Goal: Download file/media

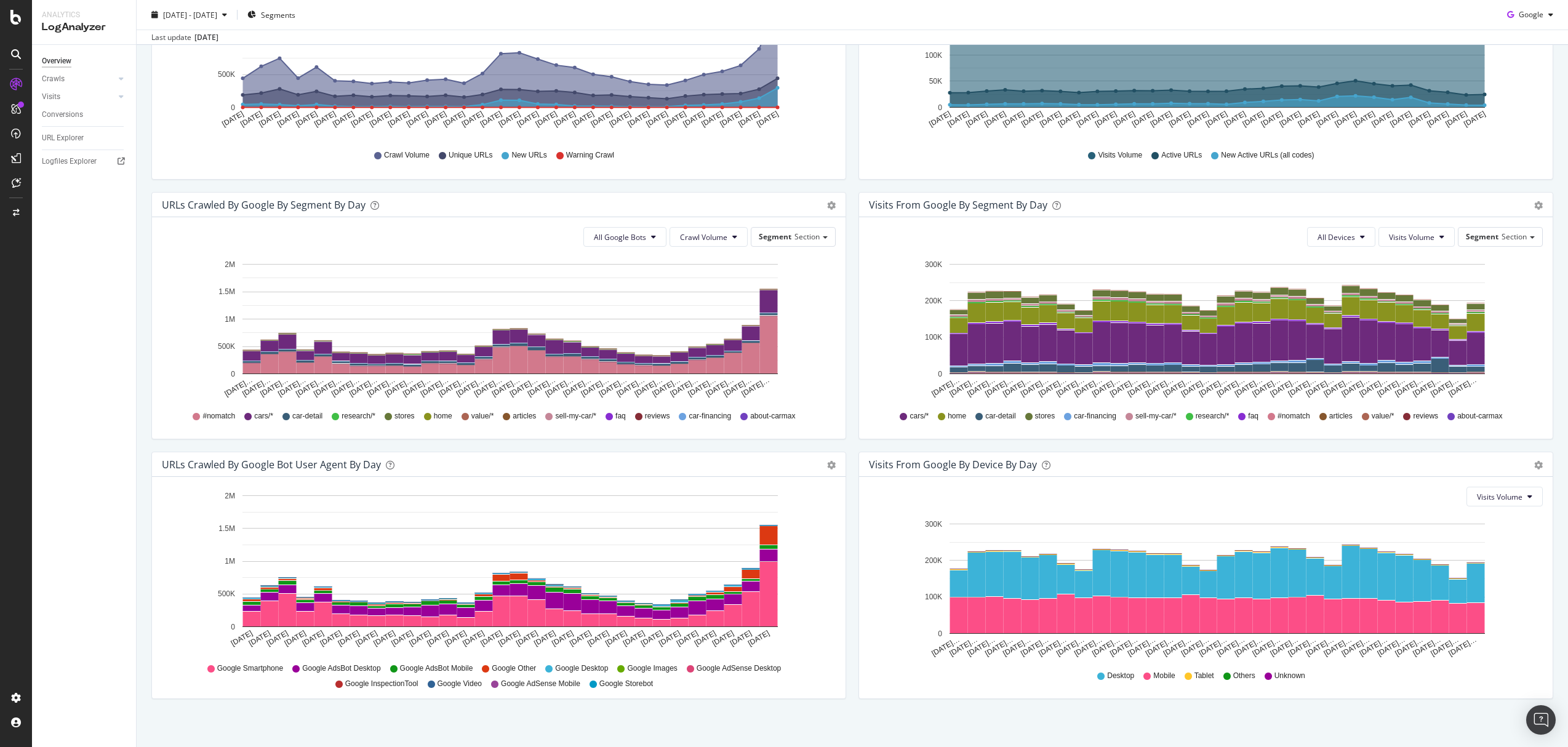
scroll to position [279, 0]
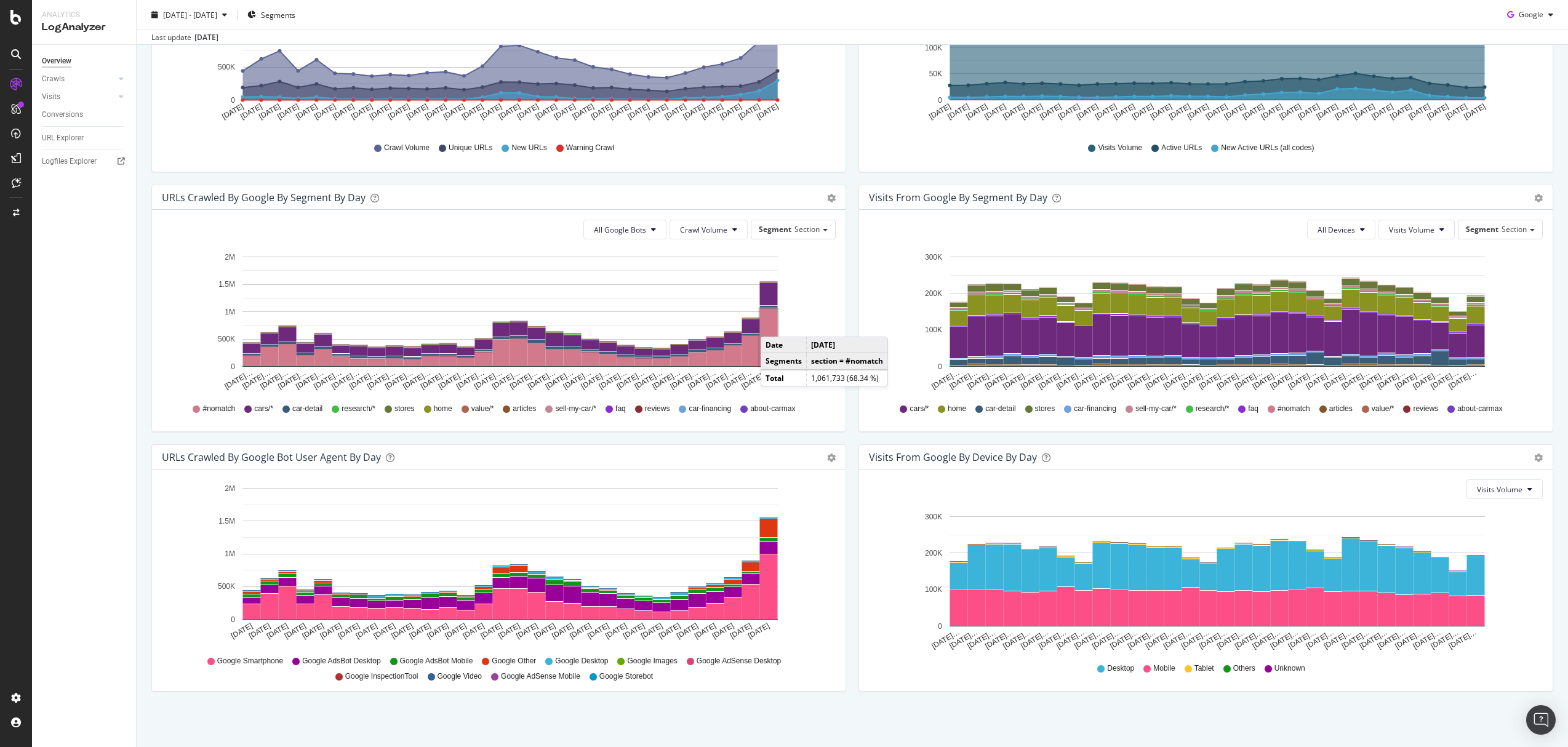
click at [772, 324] on rect "A chart." at bounding box center [769, 337] width 18 height 57
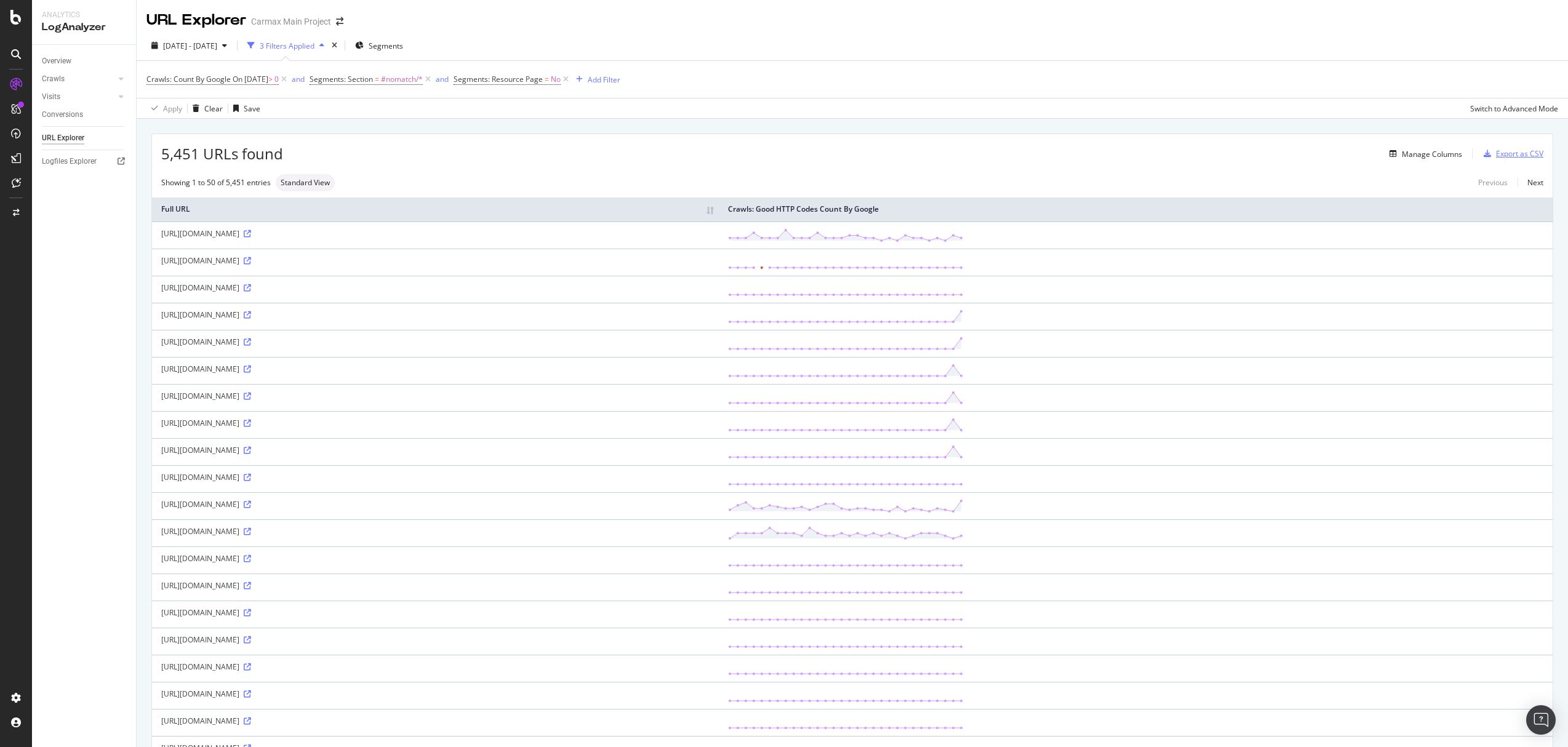
click at [1495, 151] on div "Export as CSV" at bounding box center [1518, 154] width 47 height 11
click at [1439, 151] on div "Manage Columns" at bounding box center [1431, 154] width 60 height 11
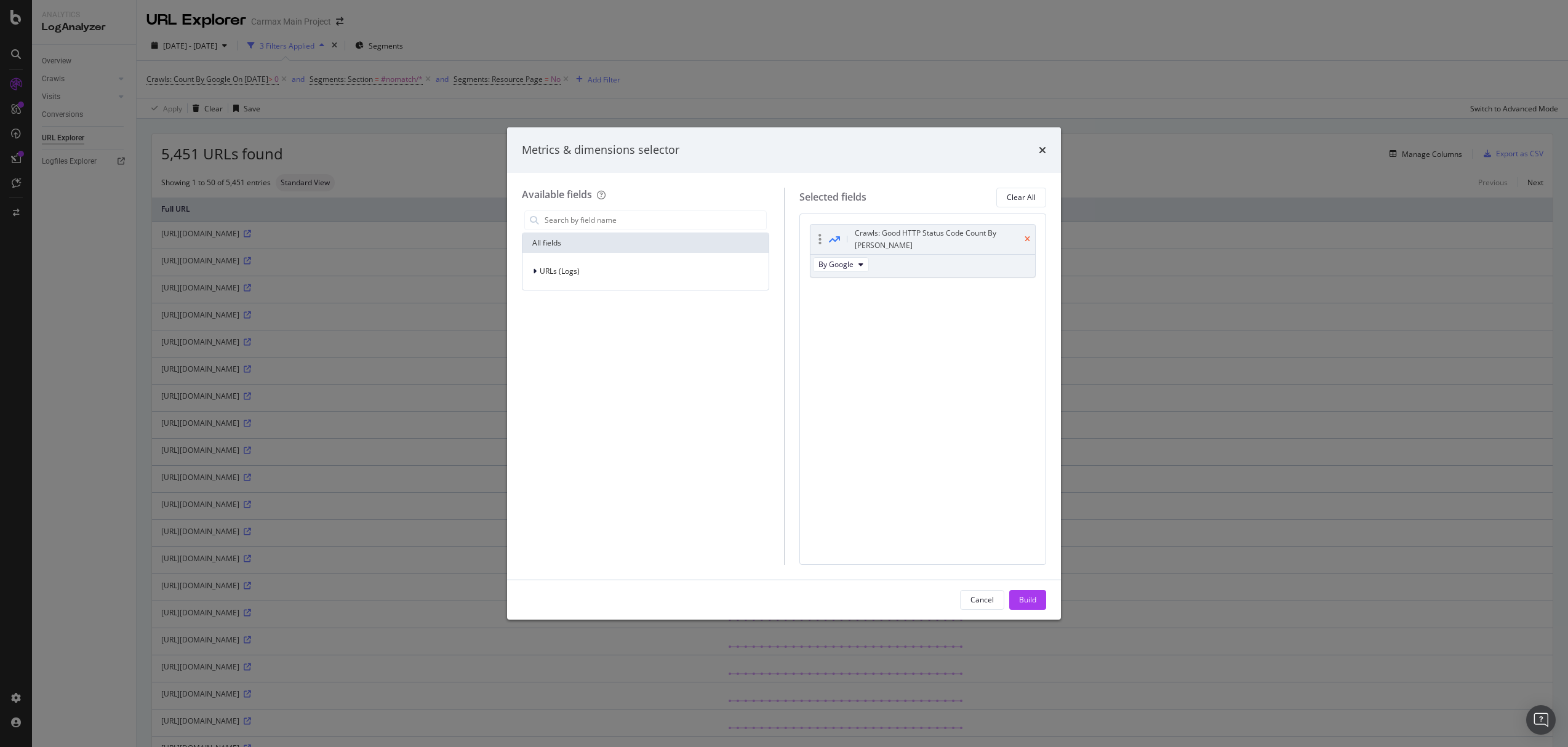
click at [1027, 236] on icon "times" at bounding box center [1027, 239] width 6 height 7
click at [531, 270] on div "URLs (Logs)" at bounding box center [552, 271] width 54 height 12
click at [556, 329] on span "Crawls" at bounding box center [559, 328] width 23 height 11
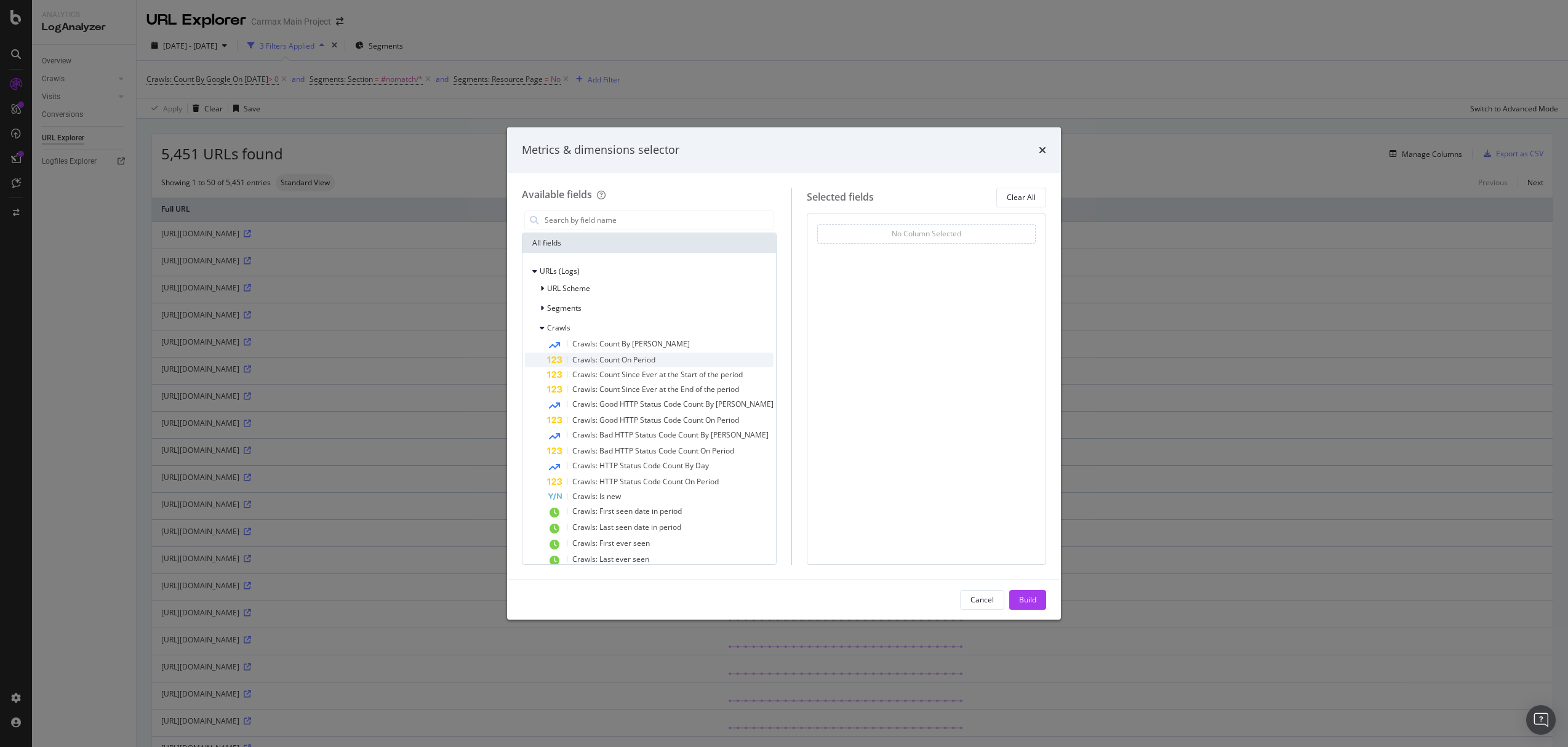
click at [602, 359] on span "Crawls: Count On Period" at bounding box center [613, 359] width 83 height 11
click at [1022, 598] on div "Build" at bounding box center [1027, 599] width 17 height 11
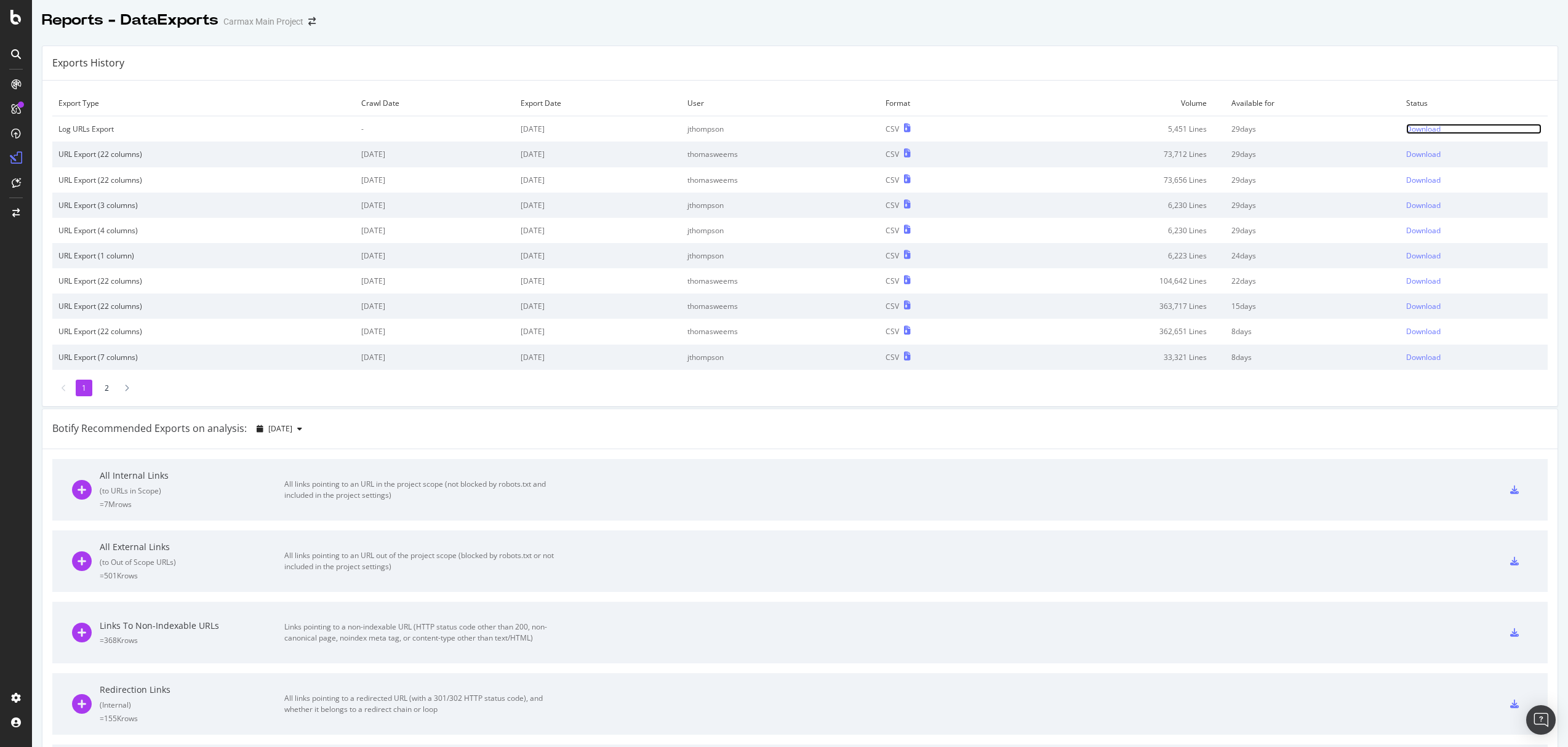
click at [1417, 130] on div "Download" at bounding box center [1424, 129] width 35 height 11
click at [1416, 130] on div "Download" at bounding box center [1424, 129] width 35 height 11
